Goal: Contribute content

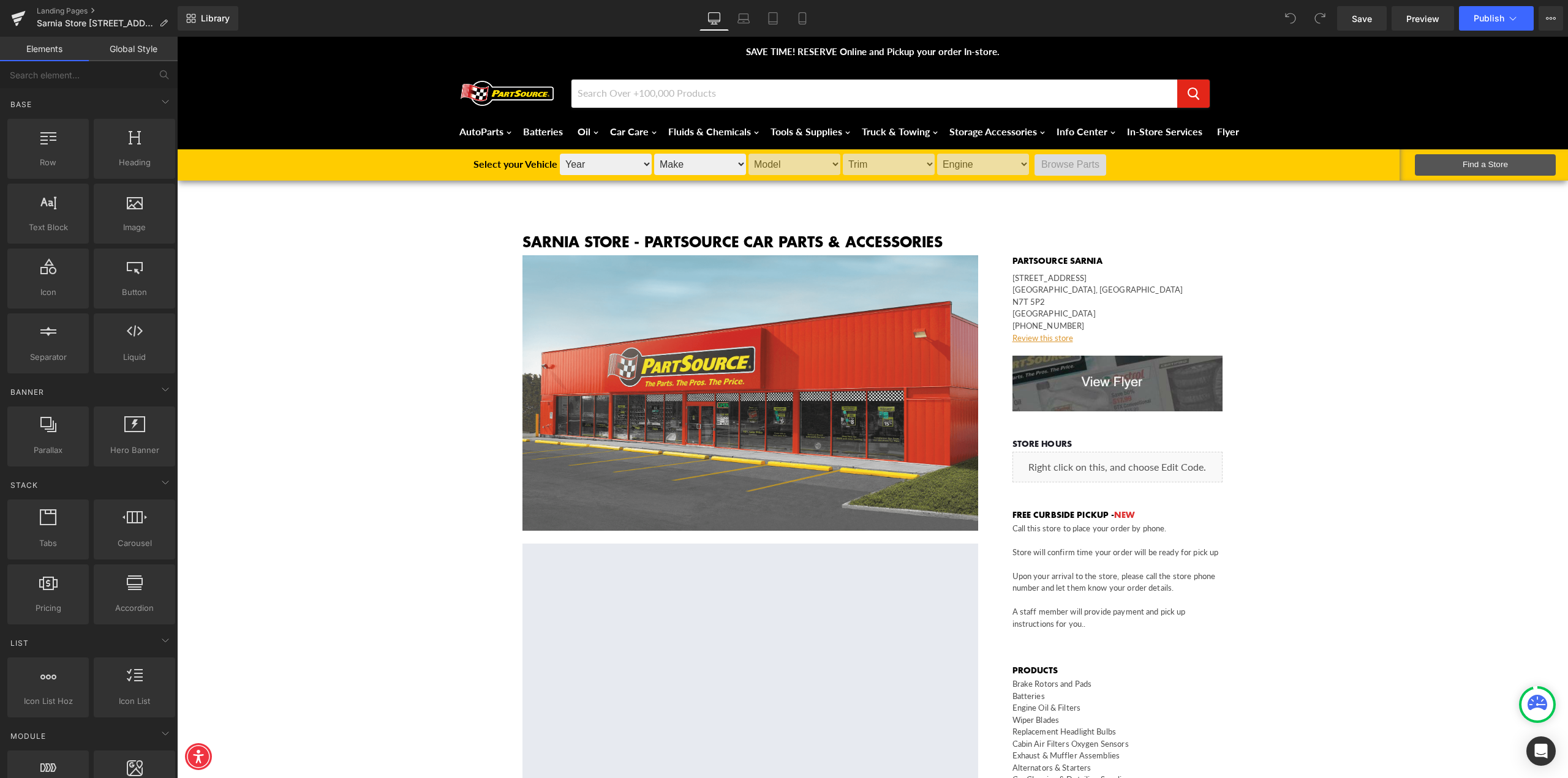
scroll to position [61, 0]
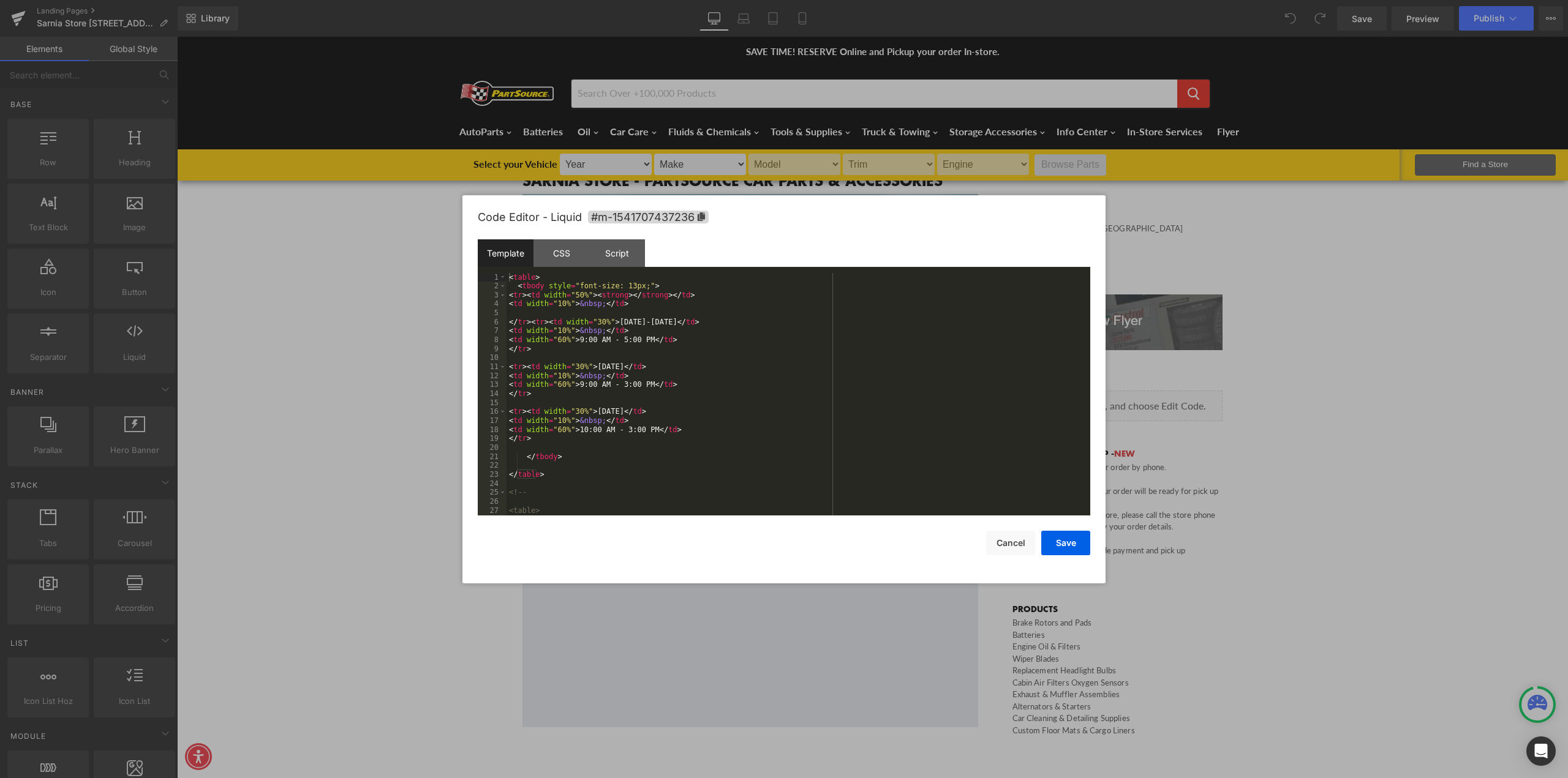
click at [1091, 0] on div "You are previewing how the will restyle your page. You can not edit Elements in…" at bounding box center [784, 0] width 1568 height 0
drag, startPoint x: 617, startPoint y: 343, endPoint x: 610, endPoint y: 343, distance: 7.0
click at [610, 343] on div "< table > < tbody style = "font-size: 13px;" > < tr > < td width = "50%" > < st…" at bounding box center [796, 403] width 579 height 260
click at [1064, 543] on button "Save" at bounding box center [1066, 543] width 49 height 24
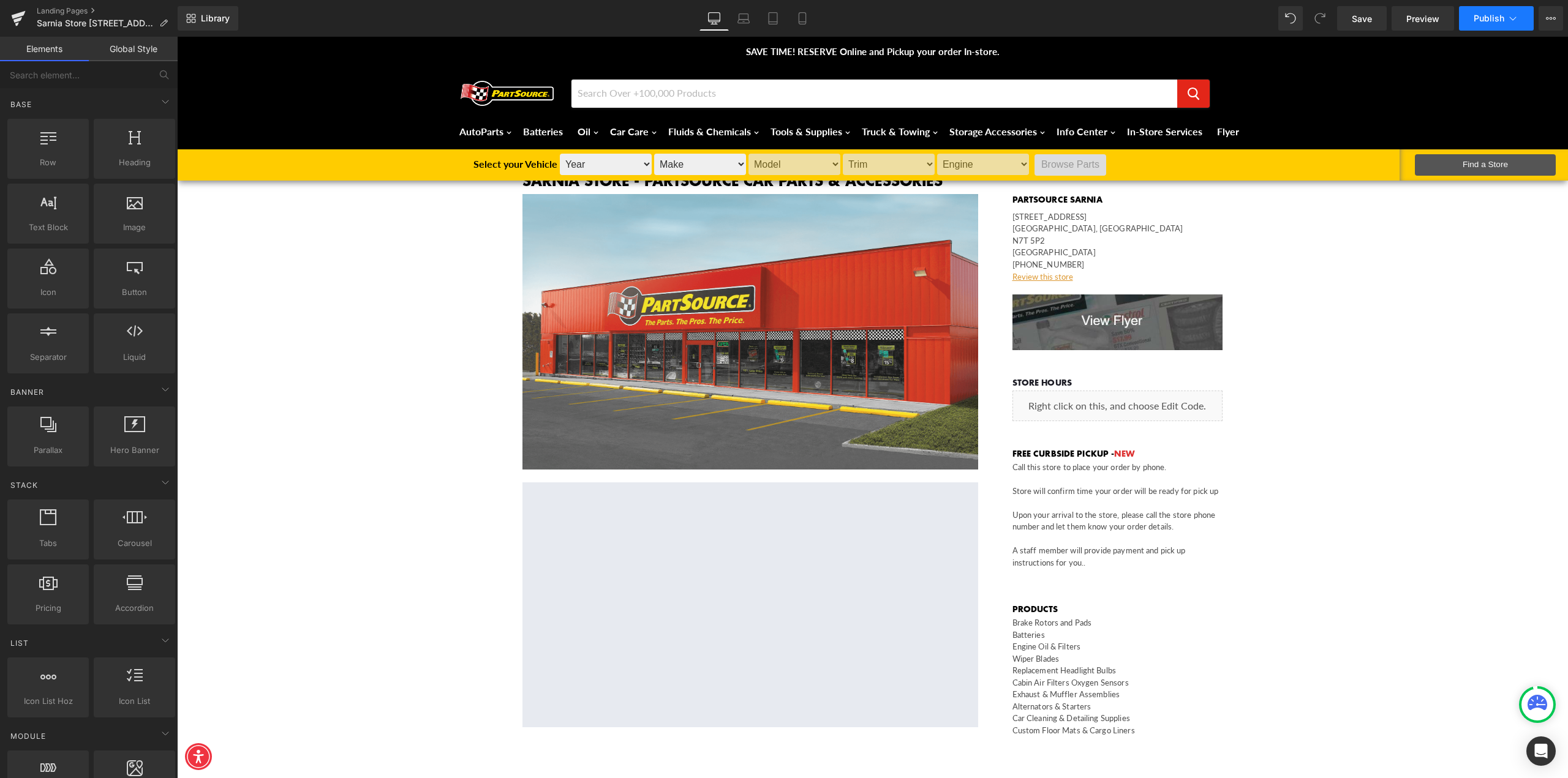
click at [1489, 19] on span "Publish" at bounding box center [1488, 19] width 31 height 10
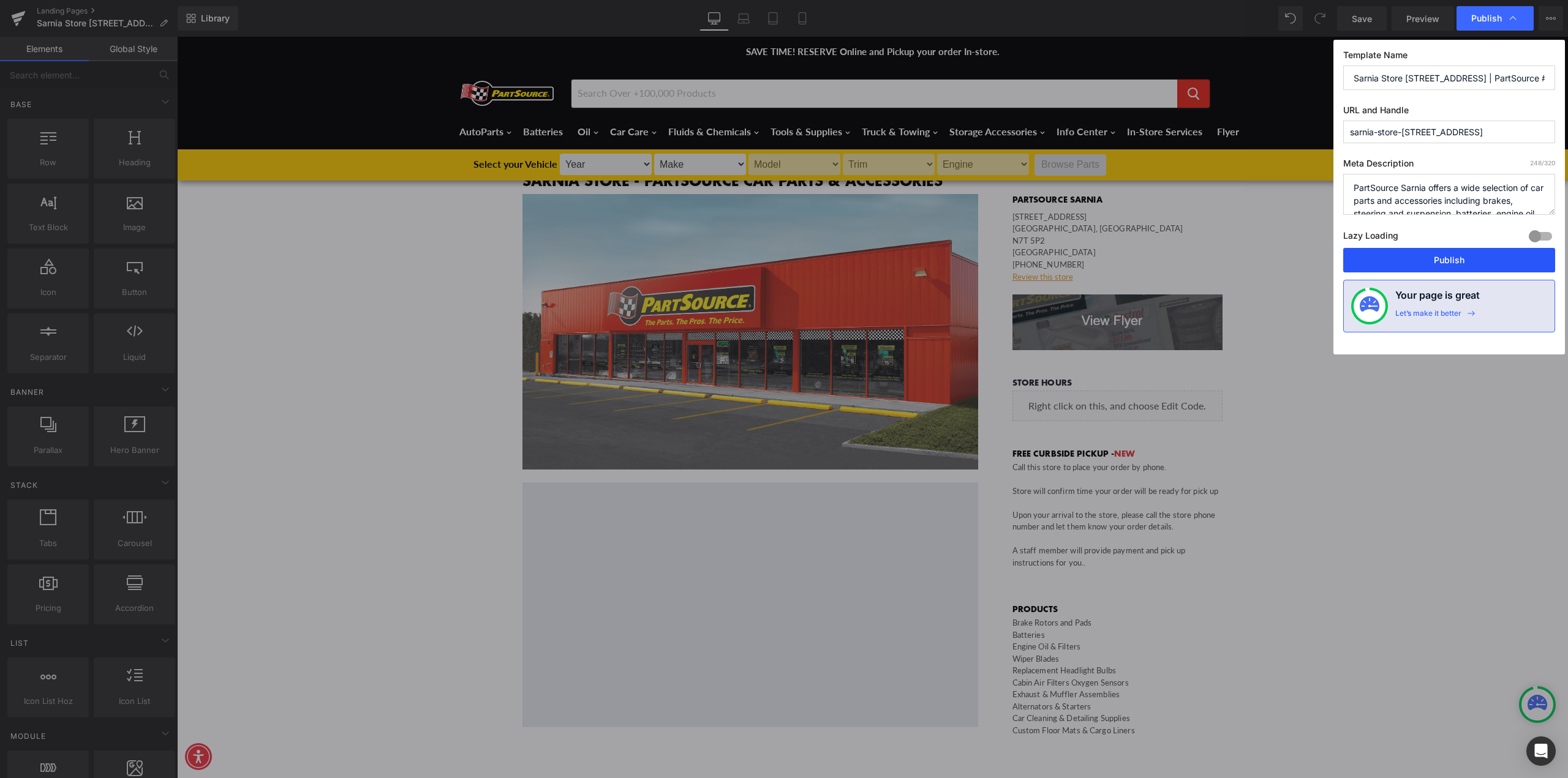
click at [1391, 259] on button "Publish" at bounding box center [1449, 260] width 212 height 24
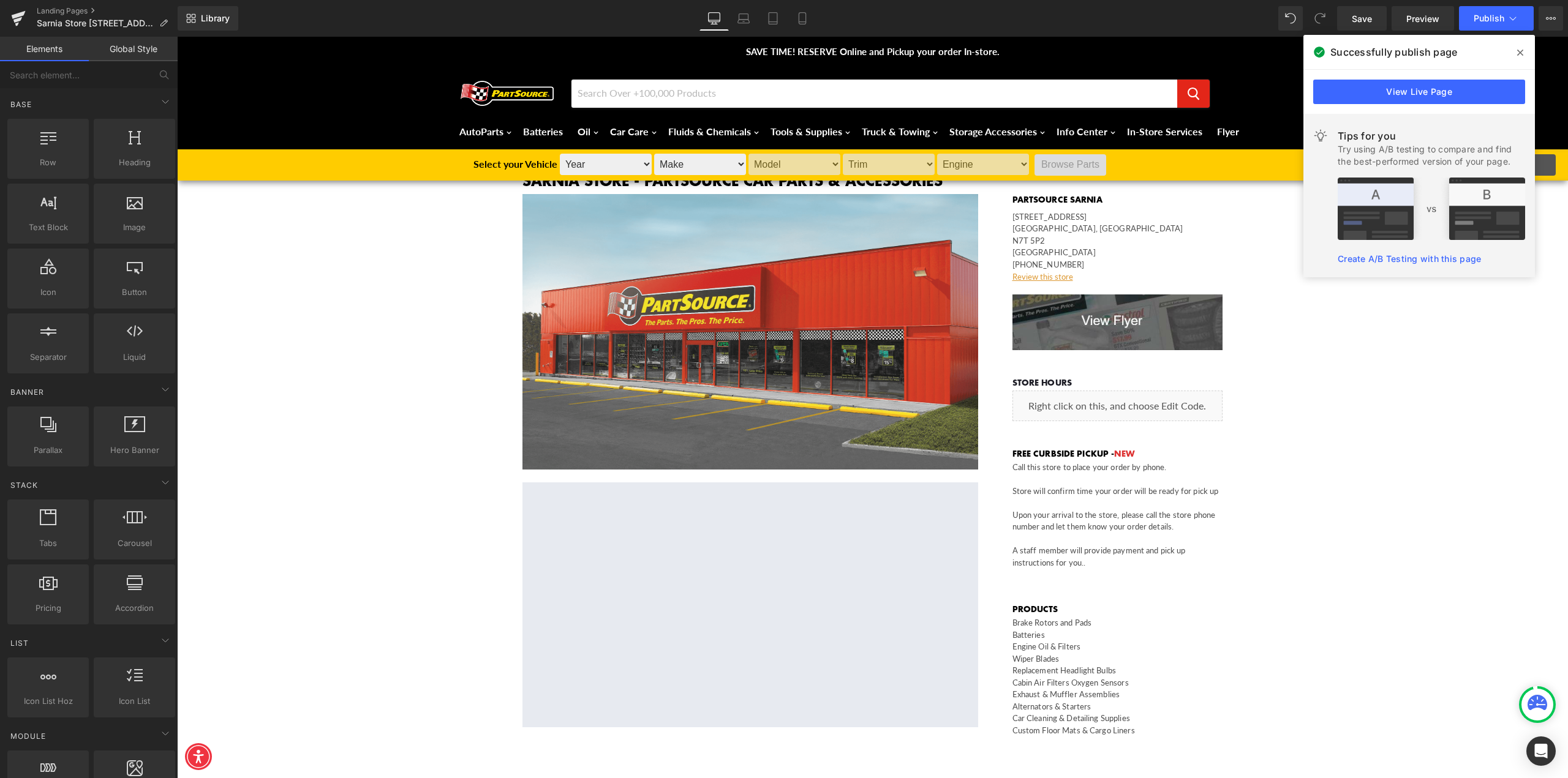
click at [1522, 50] on icon at bounding box center [1520, 53] width 6 height 10
